Goal: Register for event/course

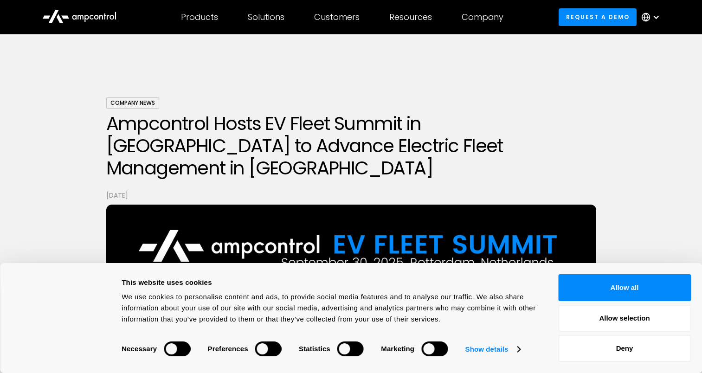
scroll to position [424, 0]
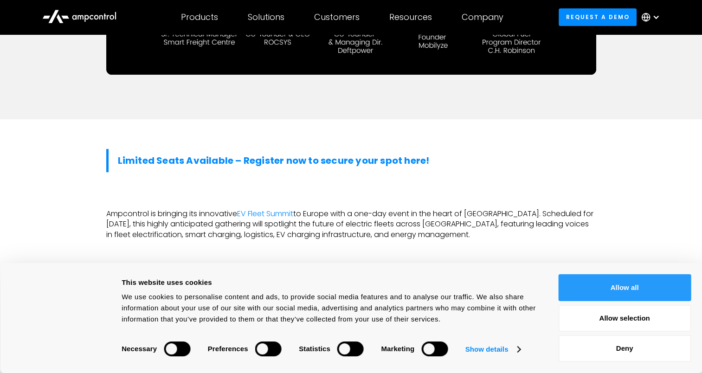
click at [660, 289] on button "Allow all" at bounding box center [624, 287] width 133 height 27
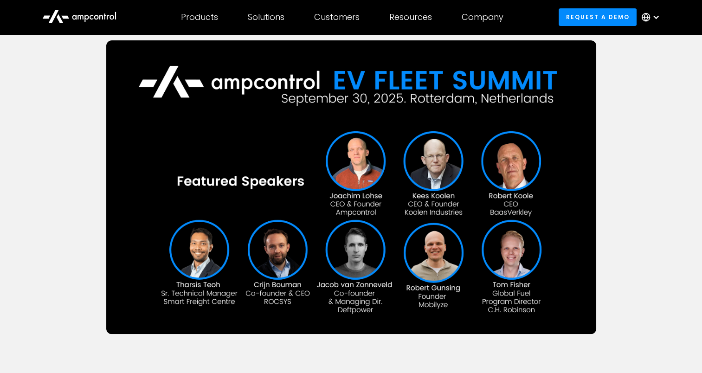
scroll to position [325, 0]
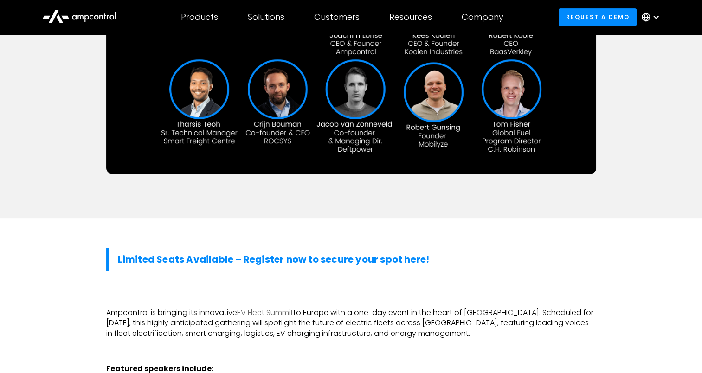
click at [282, 307] on link "EV Fleet Summit" at bounding box center [265, 312] width 56 height 11
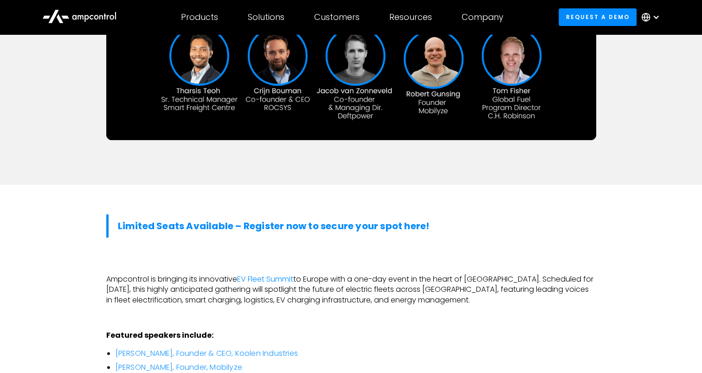
scroll to position [371, 0]
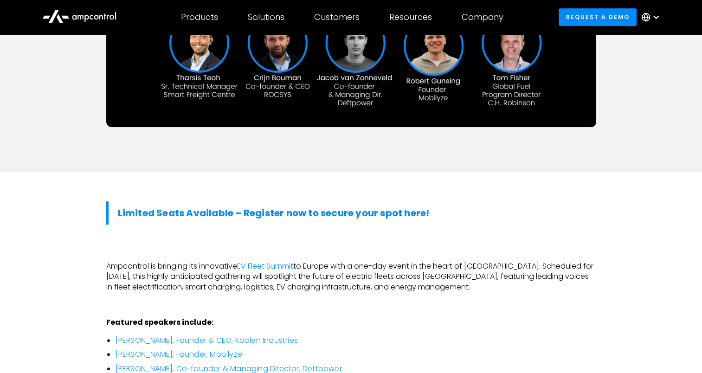
click at [482, 262] on p "Ampcontrol is bringing its innovative EV Fleet Summit to [GEOGRAPHIC_DATA] with…" at bounding box center [351, 276] width 490 height 31
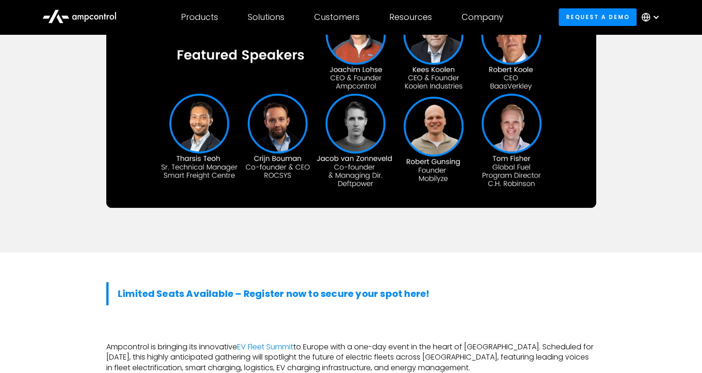
scroll to position [278, 0]
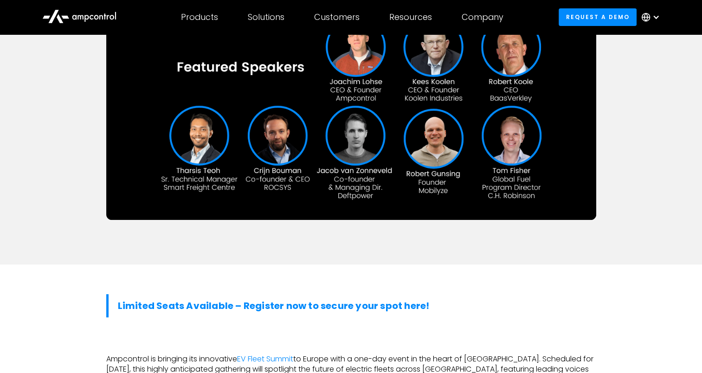
click at [478, 362] on p "Ampcontrol is bringing its innovative EV Fleet Summit to [GEOGRAPHIC_DATA] with…" at bounding box center [351, 369] width 490 height 31
click at [477, 354] on p "Ampcontrol is bringing its innovative EV Fleet Summit to [GEOGRAPHIC_DATA] with…" at bounding box center [351, 369] width 490 height 31
click at [469, 354] on p "Ampcontrol is bringing its innovative EV Fleet Summit to [GEOGRAPHIC_DATA] with…" at bounding box center [351, 369] width 490 height 31
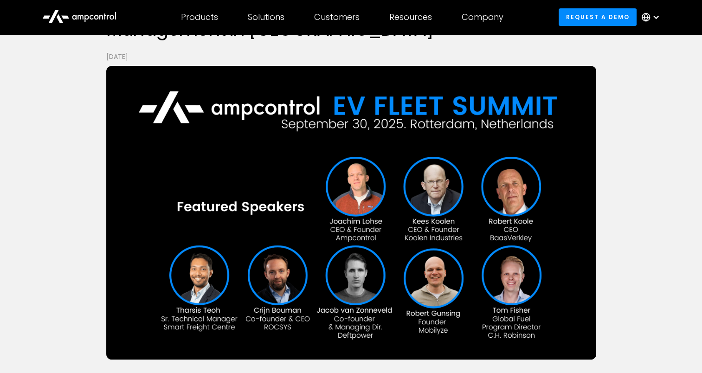
scroll to position [139, 0]
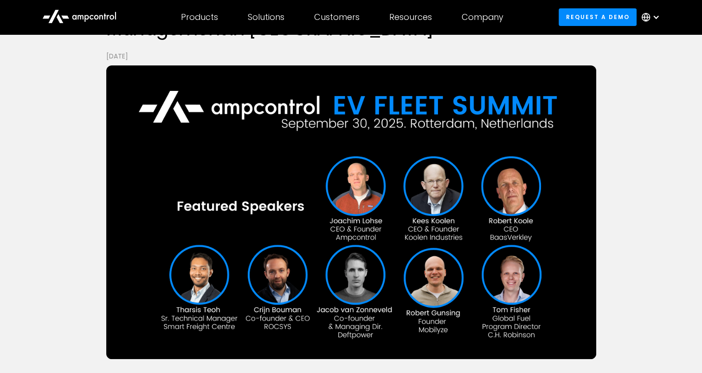
click at [338, 160] on img at bounding box center [351, 212] width 490 height 294
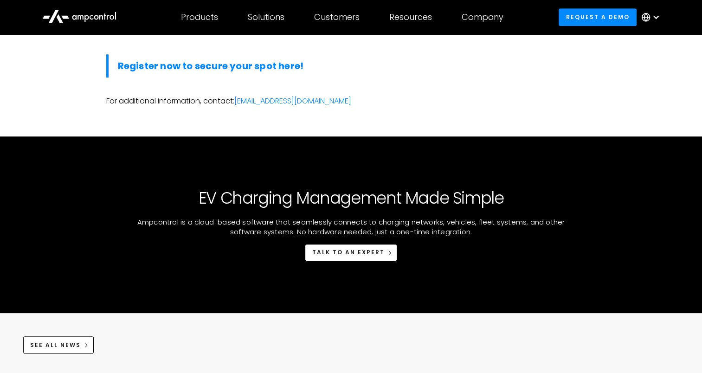
scroll to position [1253, 0]
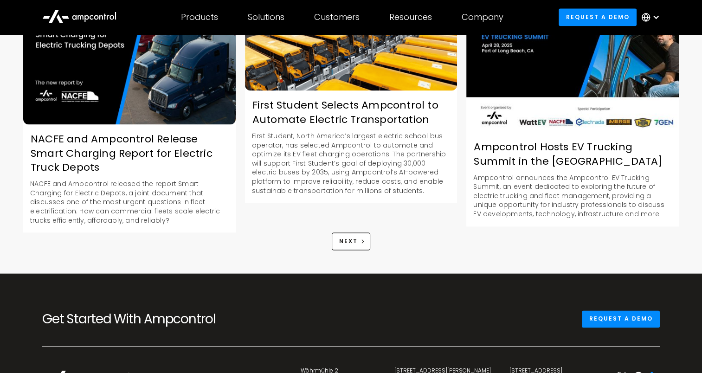
click at [658, 373] on icon at bounding box center [657, 377] width 6 height 6
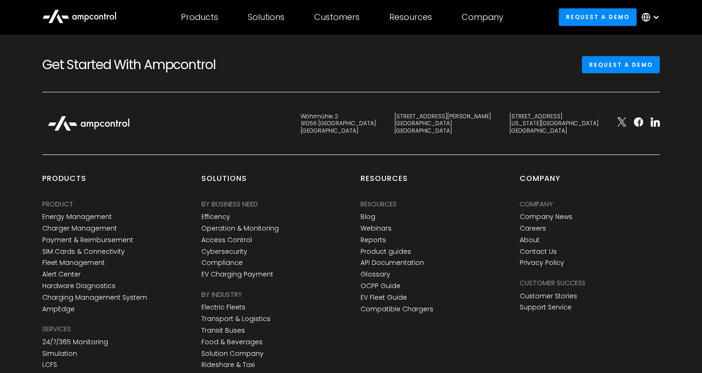
scroll to position [3383, 0]
